Goal: Information Seeking & Learning: Get advice/opinions

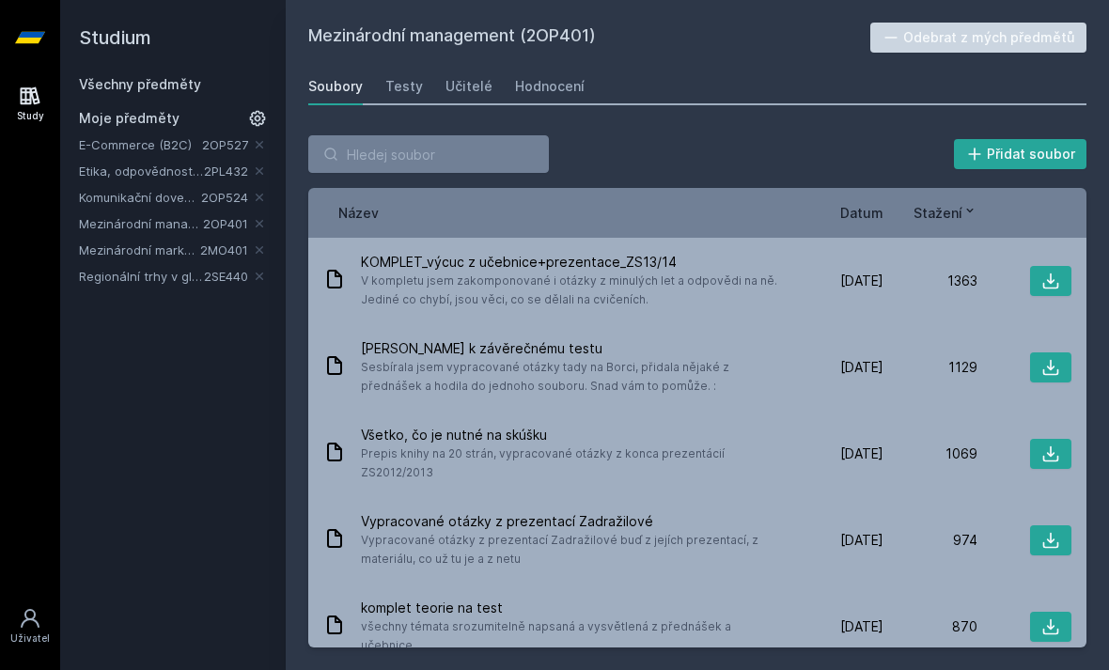
click at [864, 215] on span "Datum" at bounding box center [862, 213] width 43 height 20
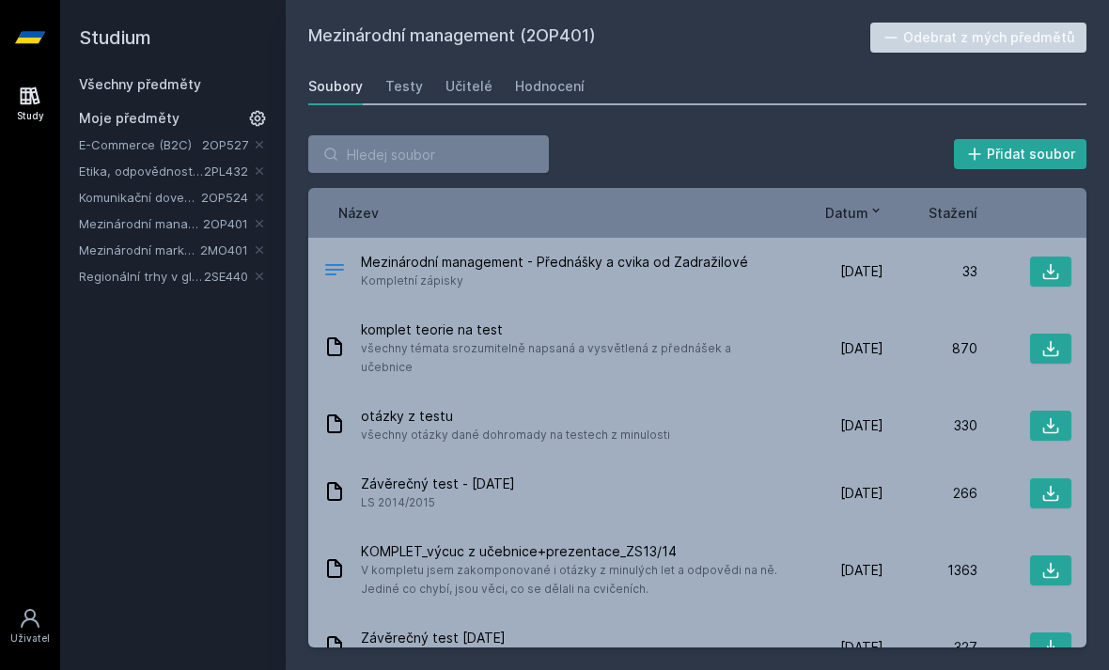
click at [459, 101] on link "Učitelé" at bounding box center [469, 87] width 47 height 38
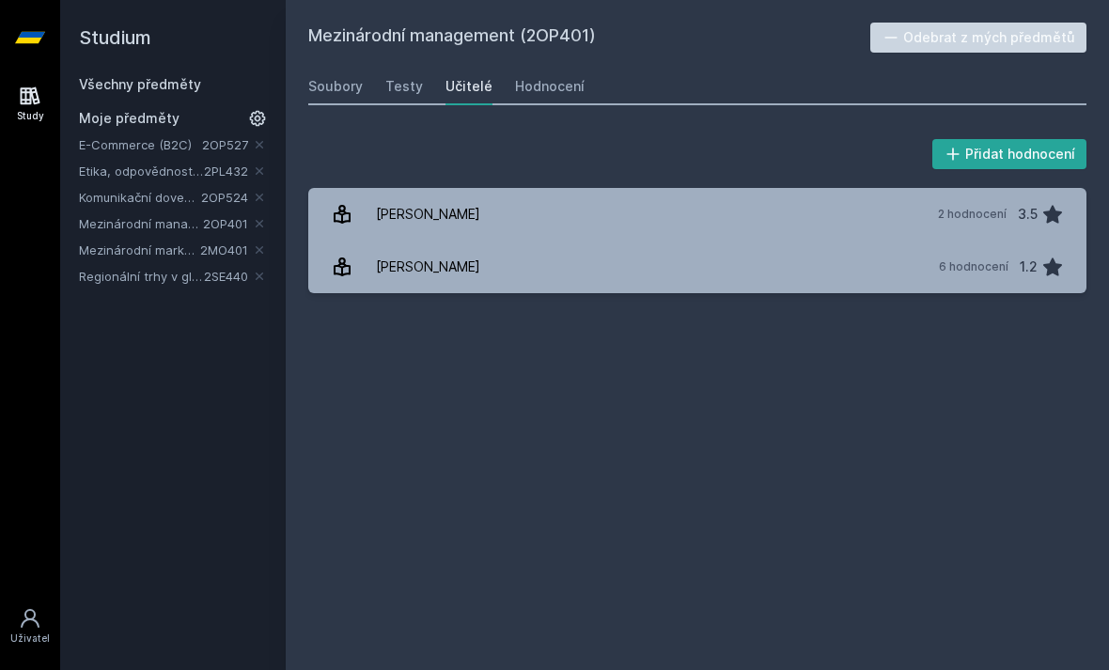
click at [541, 93] on div "Hodnocení" at bounding box center [550, 86] width 70 height 19
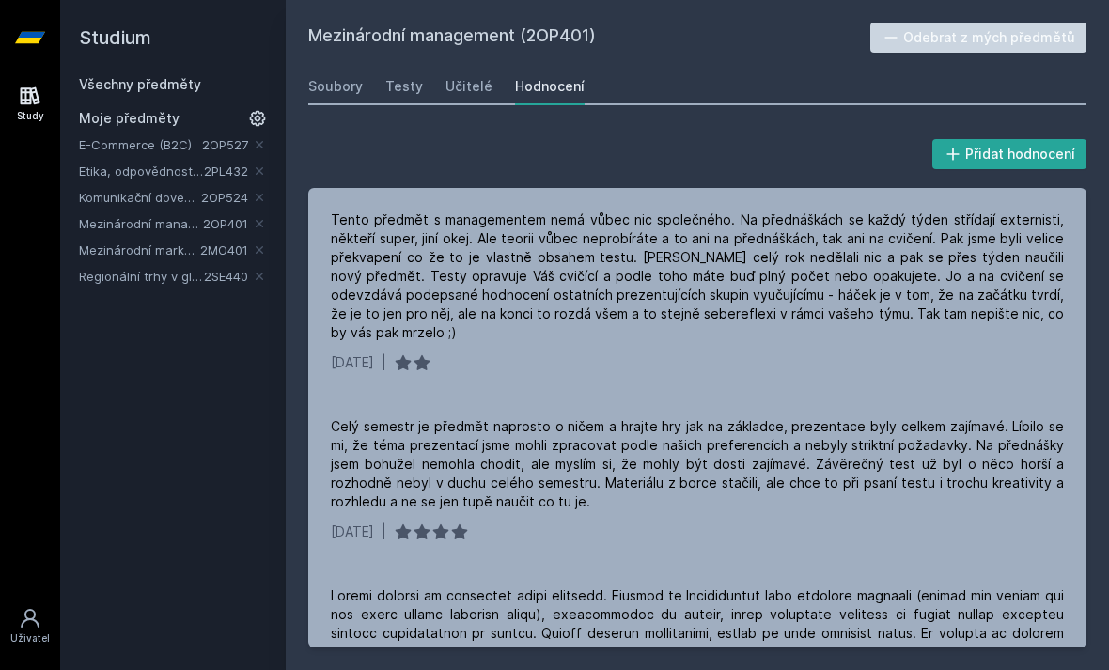
click at [94, 180] on link "Etika, odpovědnost a udržitelnost v moderní společnosti" at bounding box center [141, 171] width 125 height 19
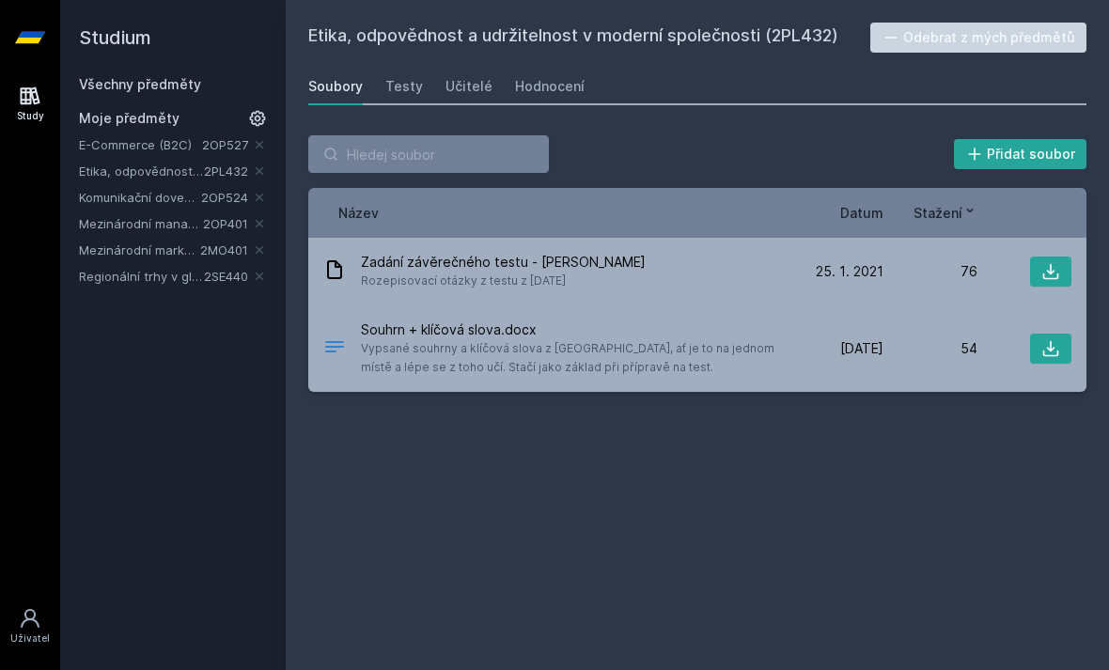
click at [478, 79] on div "Učitelé" at bounding box center [469, 86] width 47 height 19
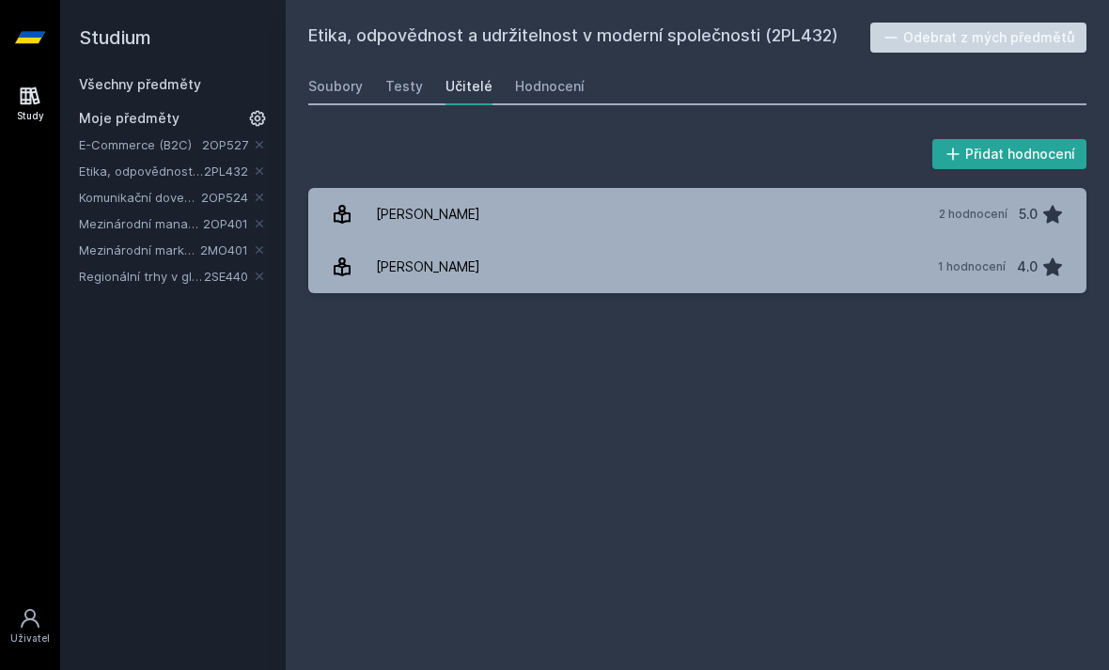
click at [95, 219] on link "Mezinárodní management" at bounding box center [141, 223] width 124 height 19
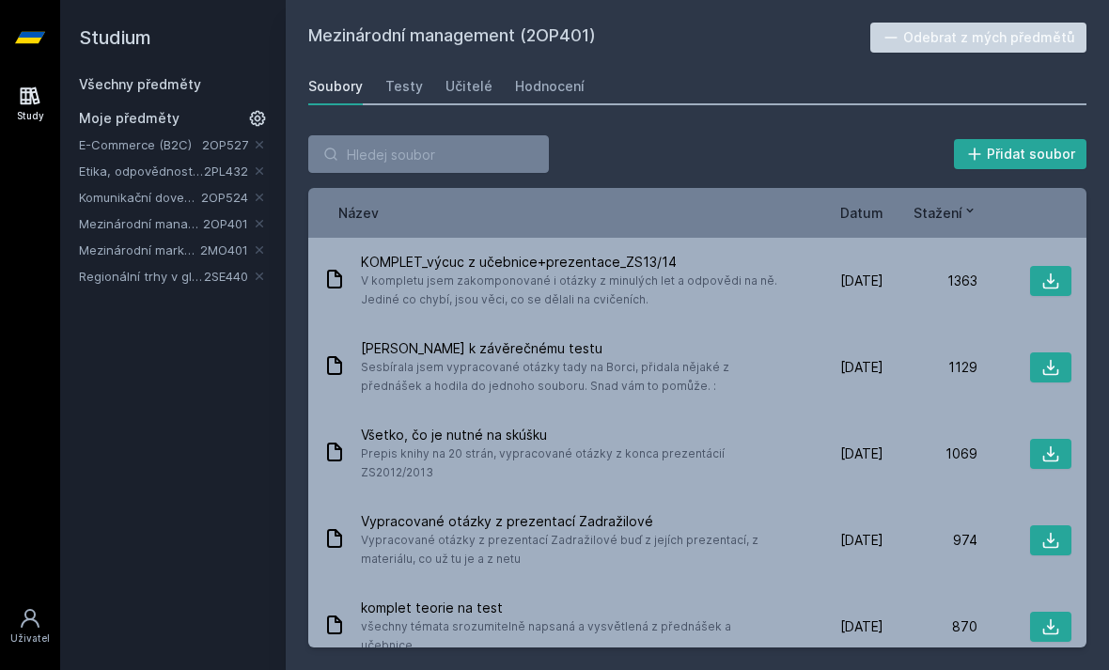
click at [568, 101] on link "Hodnocení" at bounding box center [550, 87] width 70 height 38
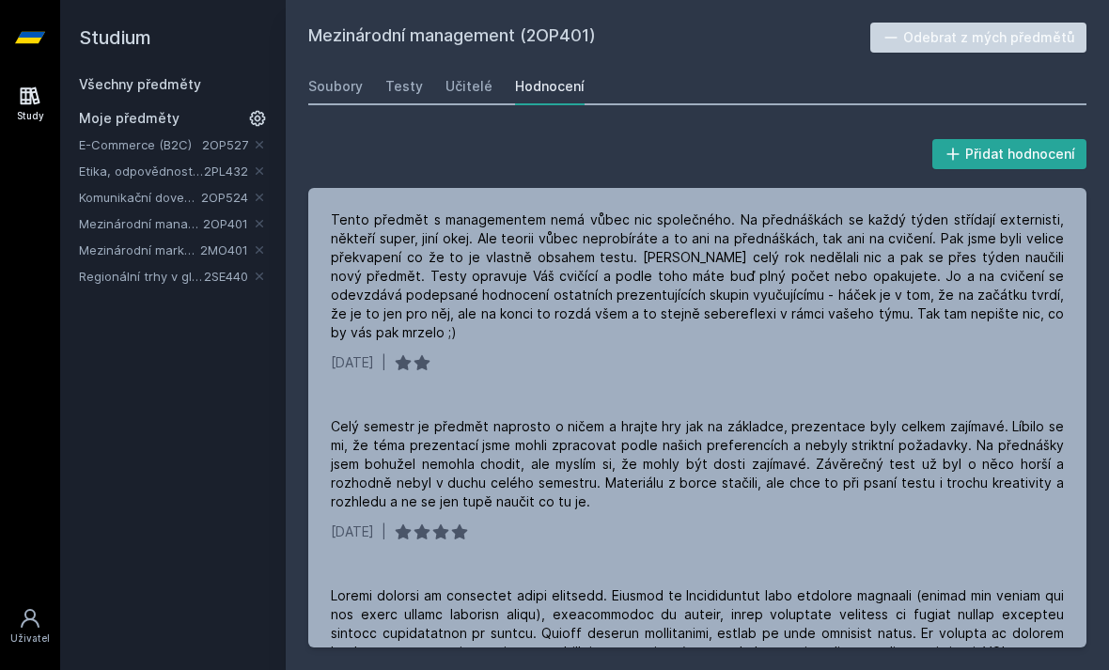
click at [215, 253] on link "2MO401" at bounding box center [224, 250] width 48 height 15
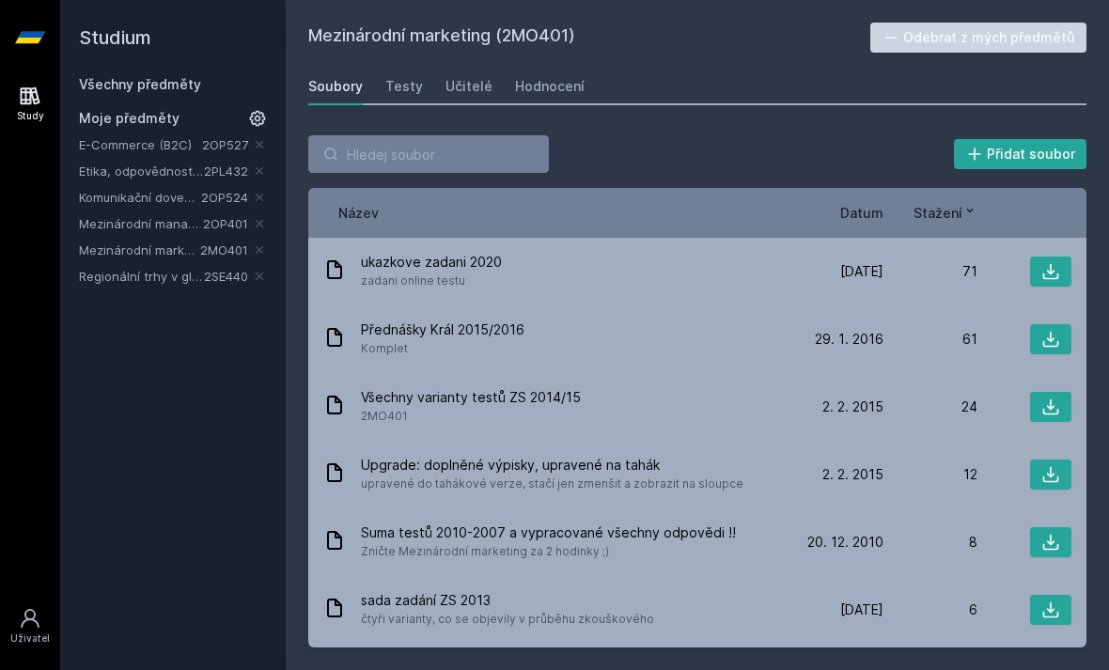
click at [556, 69] on link "Hodnocení" at bounding box center [550, 87] width 70 height 38
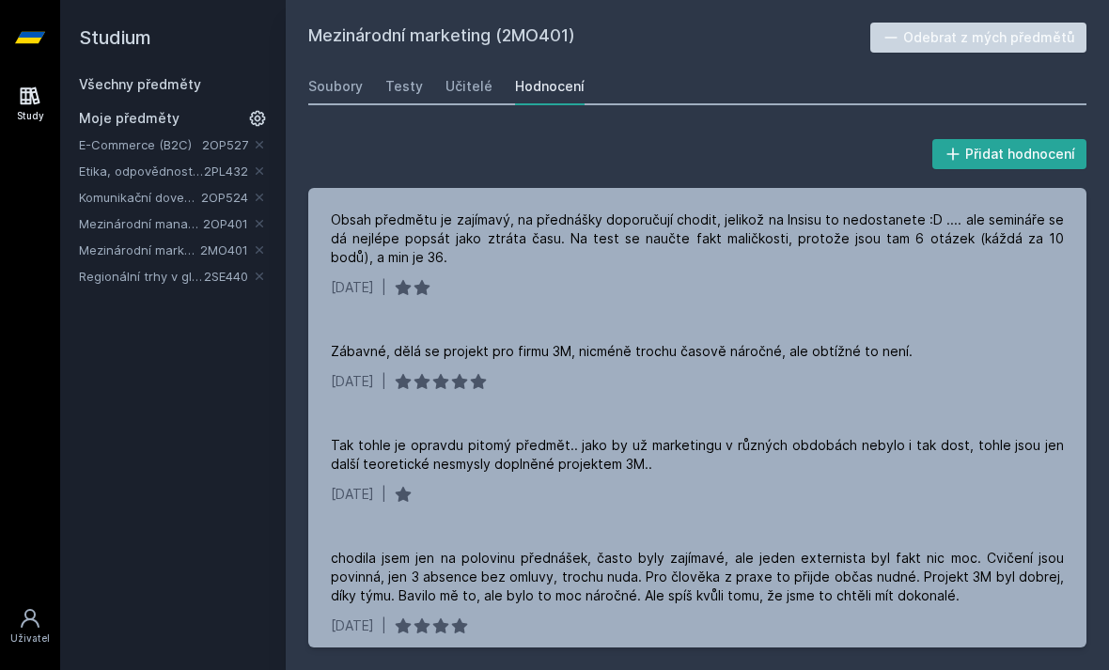
click at [546, 85] on div "Hodnocení" at bounding box center [550, 86] width 70 height 19
click at [181, 244] on link "Mezinárodní marketing" at bounding box center [139, 250] width 121 height 19
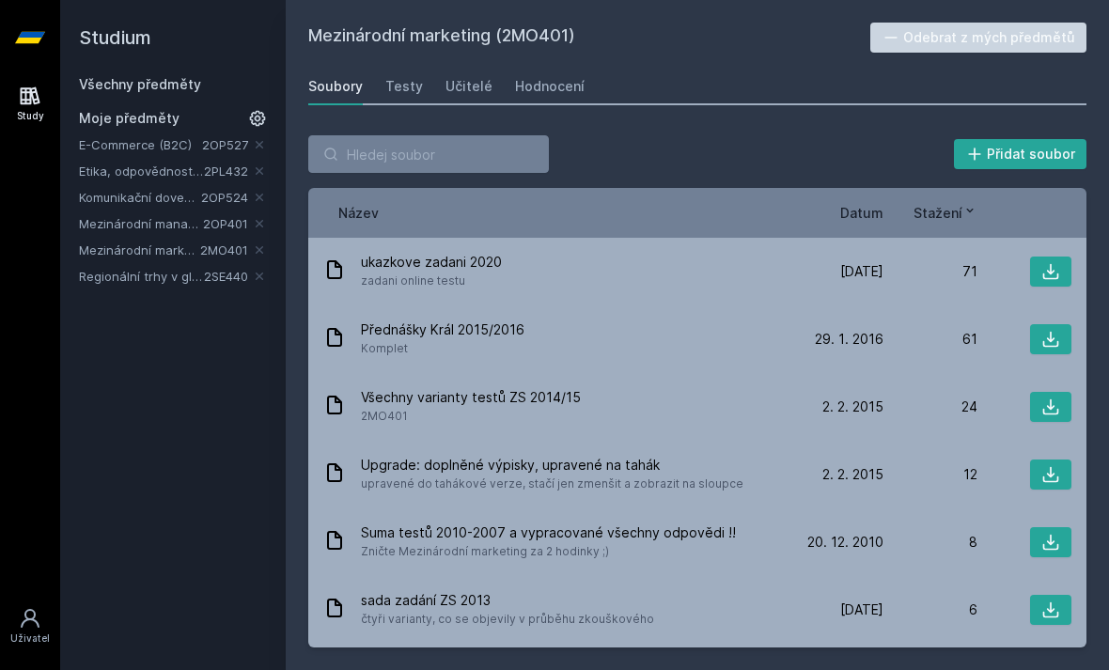
click at [168, 241] on link "Mezinárodní marketing" at bounding box center [139, 250] width 121 height 19
click at [185, 216] on link "Mezinárodní management" at bounding box center [141, 223] width 124 height 19
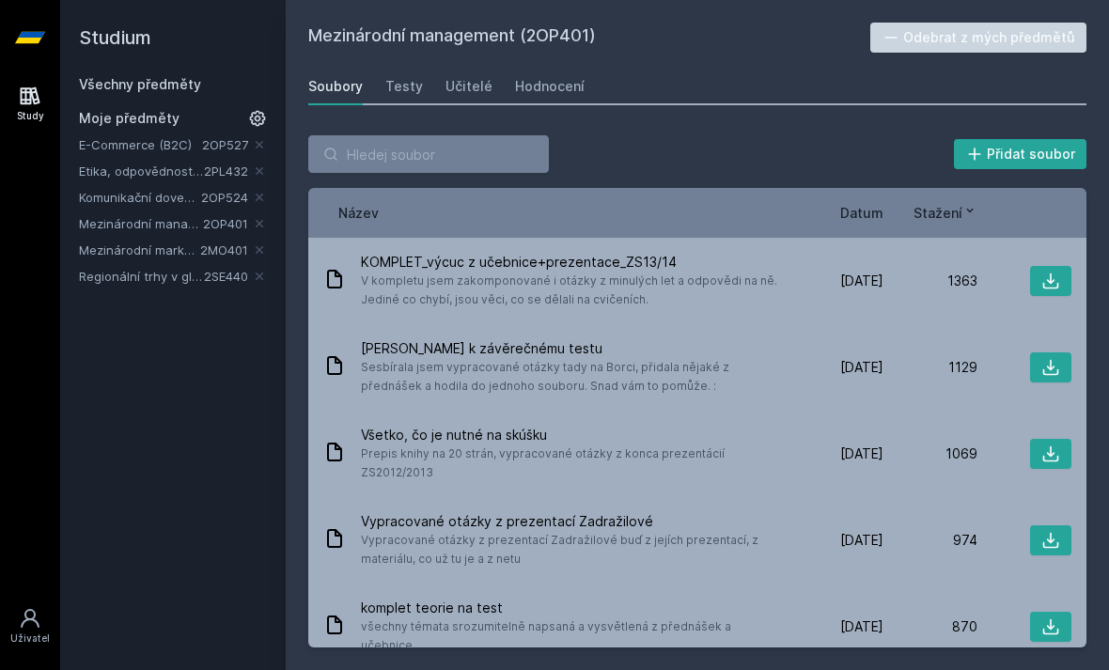
click at [571, 82] on div "Hodnocení" at bounding box center [550, 86] width 70 height 19
